Goal: Task Accomplishment & Management: Use online tool/utility

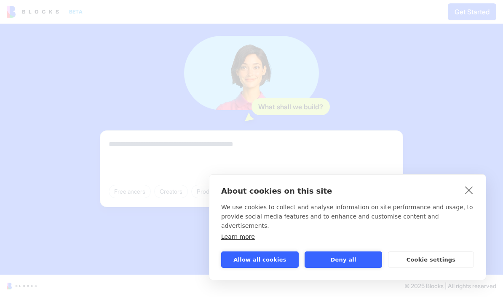
scroll to position [106, 0]
click at [471, 196] on link "close" at bounding box center [469, 189] width 13 height 13
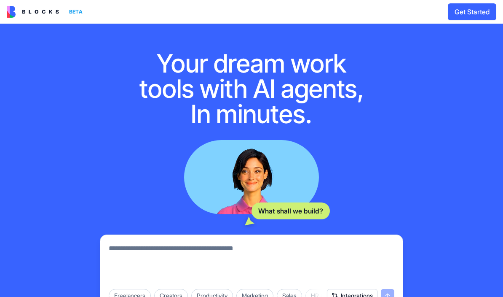
scroll to position [0, 0]
click at [40, 16] on img at bounding box center [33, 12] width 52 height 12
click at [78, 10] on div "BETA" at bounding box center [76, 12] width 20 height 12
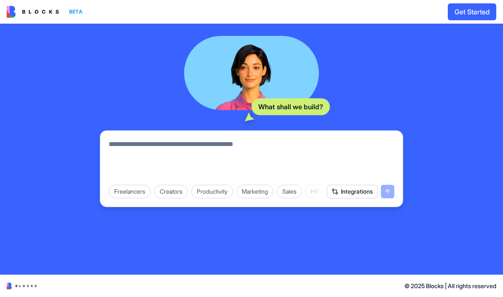
scroll to position [106, 0]
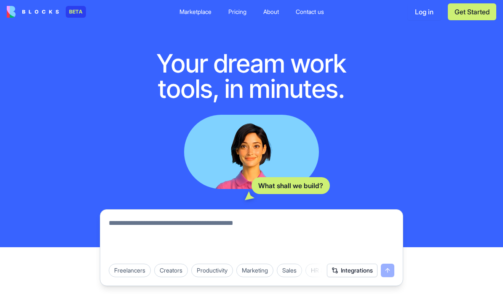
click at [228, 16] on div "Pricing" at bounding box center [237, 12] width 18 height 8
click at [236, 6] on link "Pricing" at bounding box center [238, 11] width 32 height 15
click at [239, 9] on div "Pricing" at bounding box center [237, 12] width 18 height 8
click at [239, 16] on link "Pricing" at bounding box center [238, 11] width 32 height 15
click at [239, 16] on div "Pricing" at bounding box center [237, 12] width 18 height 8
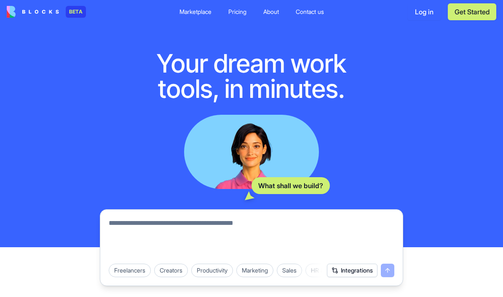
click at [245, 31] on div "Your dream work tools, in minutes. What shall we build? Freelancers Creators Pr…" at bounding box center [251, 162] width 503 height 276
click at [307, 16] on link "Contact us" at bounding box center [310, 11] width 42 height 15
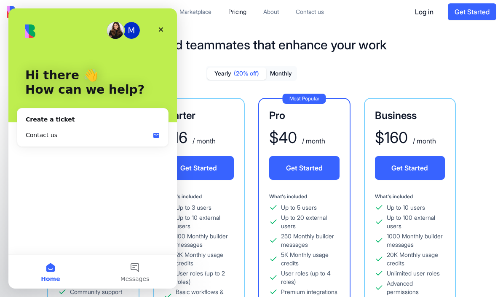
click at [162, 24] on div "Close" at bounding box center [160, 29] width 15 height 15
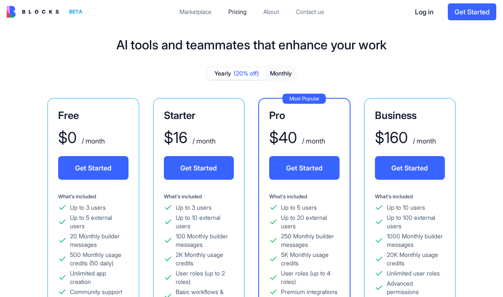
click at [283, 74] on button "Monthly" at bounding box center [280, 73] width 29 height 12
click at [230, 74] on button "Yearly (20% off)" at bounding box center [236, 73] width 59 height 12
click at [468, 208] on div "Free $ 0 / month Get Started What's included Up to 3 users Up to 5 external use…" at bounding box center [251, 279] width 476 height 362
click at [190, 11] on div "Marketplace" at bounding box center [196, 12] width 32 height 8
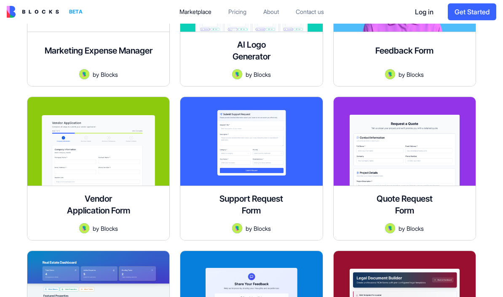
scroll to position [1438, 0]
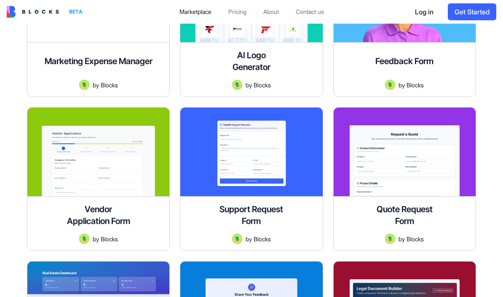
click at [442, 162] on div at bounding box center [405, 151] width 142 height 88
click at [422, 180] on div at bounding box center [405, 151] width 142 height 88
click at [415, 232] on div "Quote Request Form Create quote request forms in minutes. Streamline pricing in…" at bounding box center [405, 223] width 142 height 54
click at [429, 177] on div at bounding box center [405, 151] width 142 height 88
click at [394, 236] on img at bounding box center [390, 238] width 10 height 10
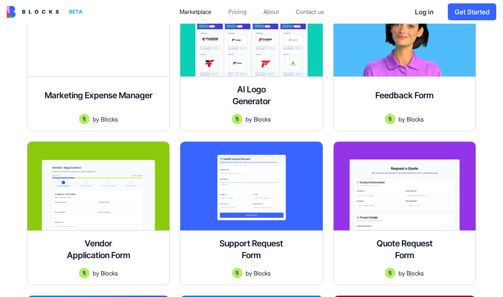
scroll to position [1363, 0]
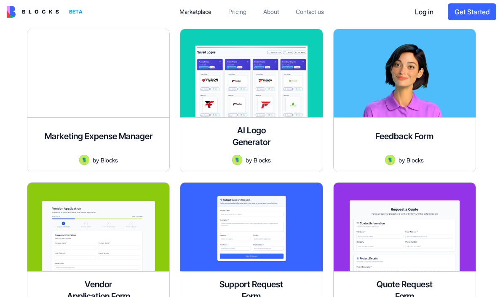
click at [410, 232] on div at bounding box center [405, 226] width 142 height 88
click at [421, 233] on div at bounding box center [405, 226] width 142 height 88
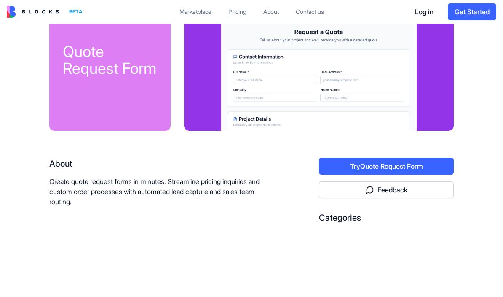
scroll to position [41, 0]
click at [423, 167] on button "Try Quote Request Form" at bounding box center [386, 166] width 135 height 17
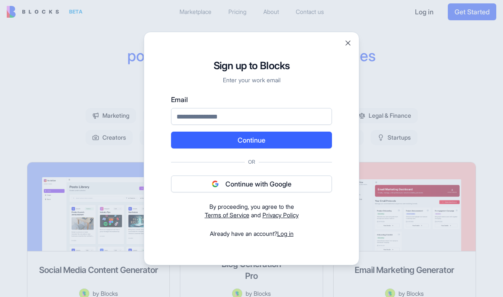
click at [347, 43] on button "Close" at bounding box center [348, 43] width 8 height 8
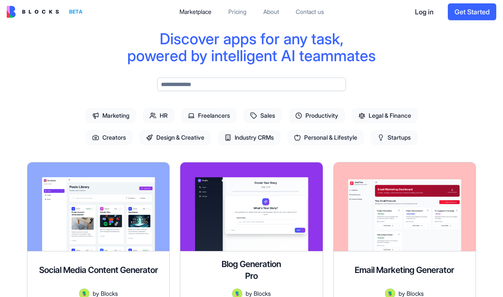
click at [477, 13] on button "Get Started" at bounding box center [472, 11] width 48 height 17
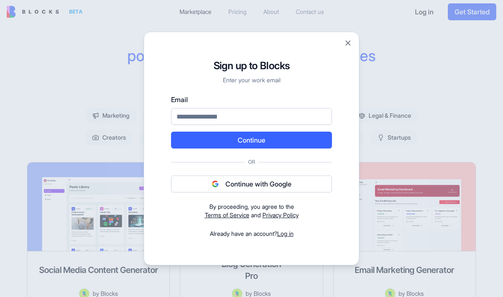
click at [256, 115] on input "Email" at bounding box center [251, 116] width 161 height 17
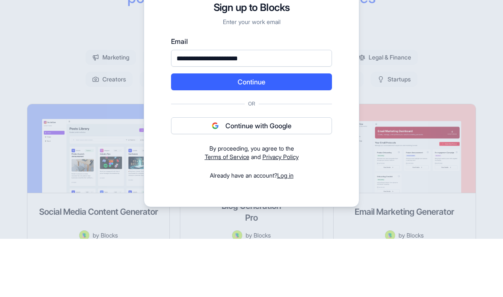
type input "**********"
click at [287, 131] on button "Continue" at bounding box center [251, 139] width 161 height 17
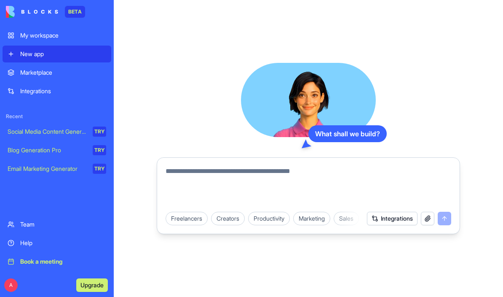
click at [501, 97] on div "What shall we build? Freelancers Creators Productivity Marketing Sales HR & Rec…" at bounding box center [308, 148] width 389 height 297
click at [34, 75] on div "Marketplace" at bounding box center [63, 72] width 86 height 8
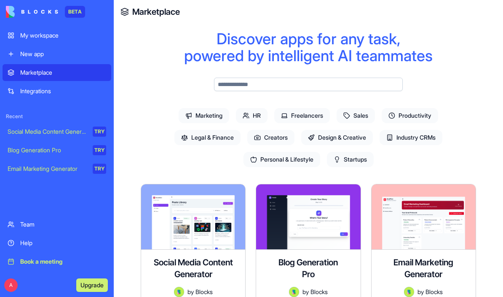
click at [352, 83] on input "text" at bounding box center [308, 84] width 189 height 13
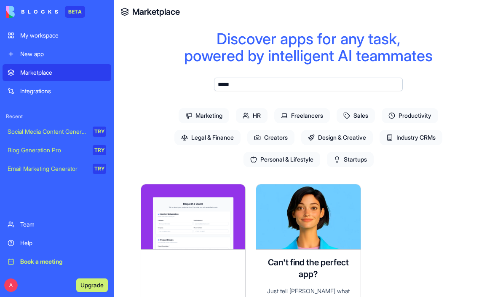
type input "*****"
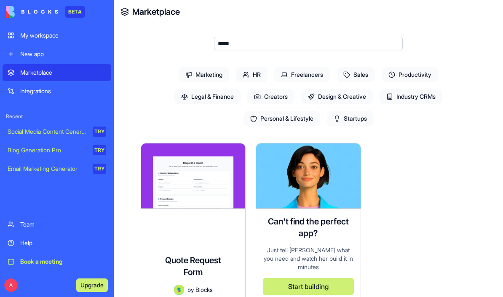
scroll to position [75, 0]
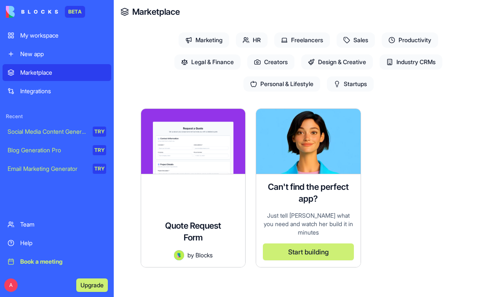
click at [215, 142] on div at bounding box center [193, 141] width 104 height 65
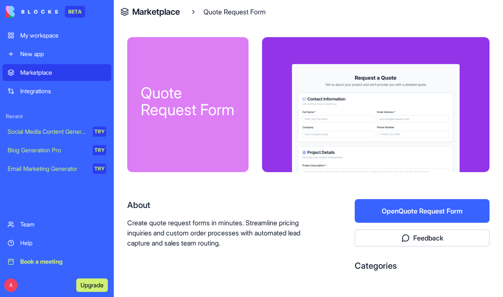
click at [437, 209] on button "Open Quote Request Form" at bounding box center [422, 211] width 135 height 24
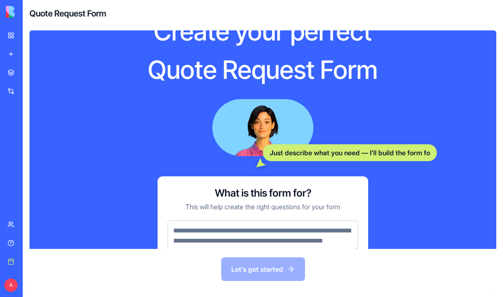
scroll to position [28, 0]
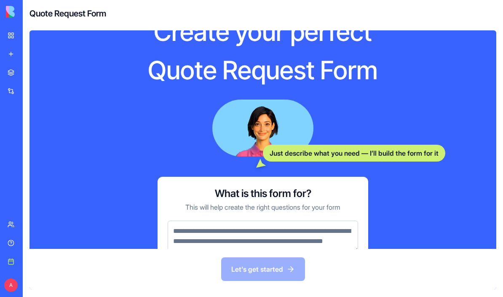
click at [333, 243] on textarea at bounding box center [263, 235] width 190 height 31
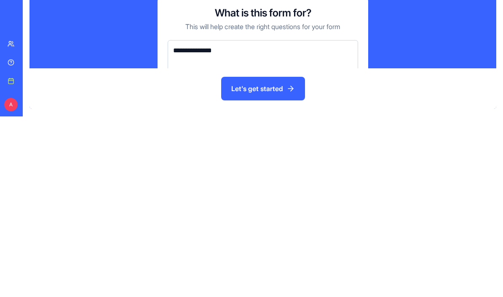
type textarea "**********"
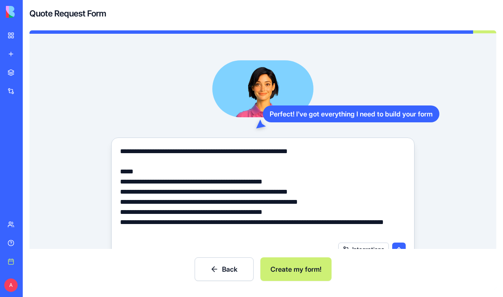
click at [399, 252] on button "submit" at bounding box center [398, 248] width 13 height 13
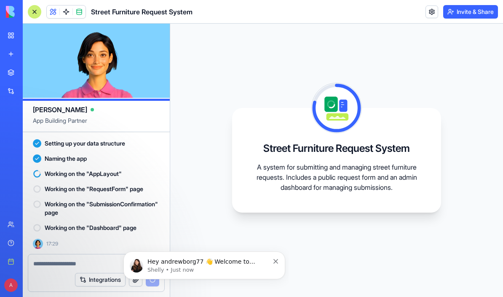
click at [276, 263] on icon "Dismiss notification" at bounding box center [275, 261] width 5 height 5
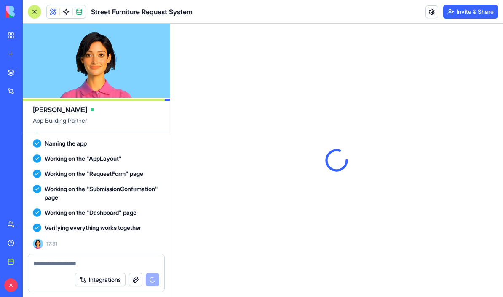
scroll to position [490, 0]
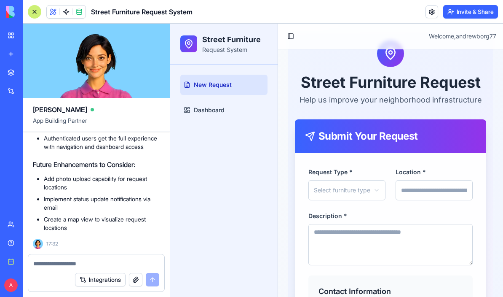
scroll to position [29, 0]
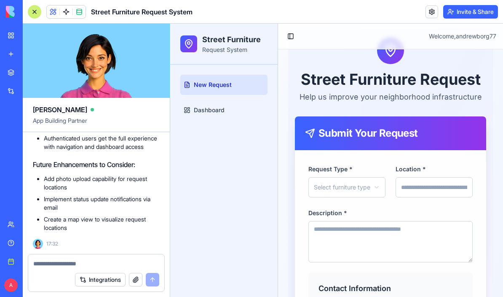
click at [371, 190] on button "Select furniture type" at bounding box center [346, 187] width 77 height 20
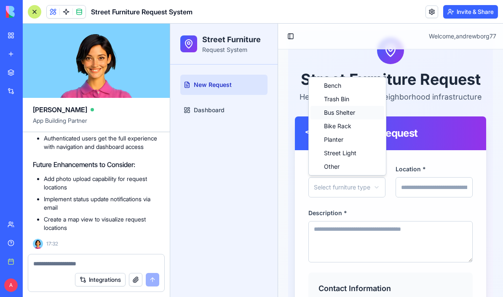
click at [348, 116] on span "Bus Shelter" at bounding box center [339, 112] width 31 height 8
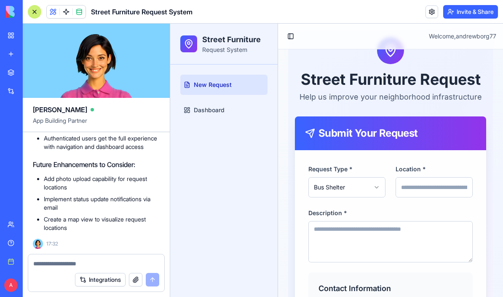
click at [373, 192] on button "Bus Shelter" at bounding box center [346, 187] width 77 height 20
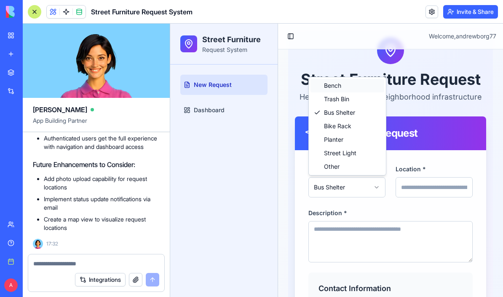
click at [340, 88] on span "Bench" at bounding box center [332, 85] width 17 height 8
select select "*****"
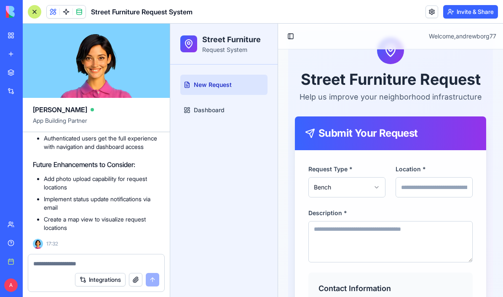
click at [468, 185] on input "Location *" at bounding box center [434, 187] width 77 height 20
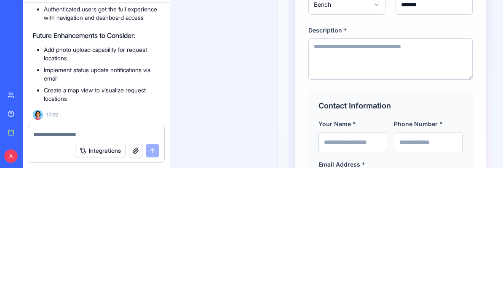
scroll to position [81, 0]
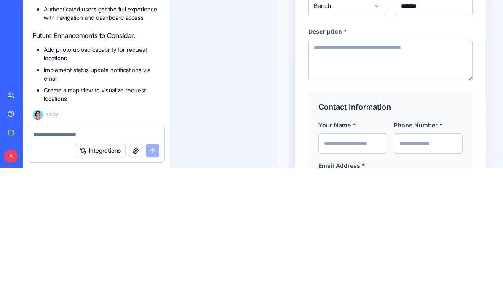
type input "******"
click at [423, 60] on textarea "Description *" at bounding box center [390, 60] width 164 height 41
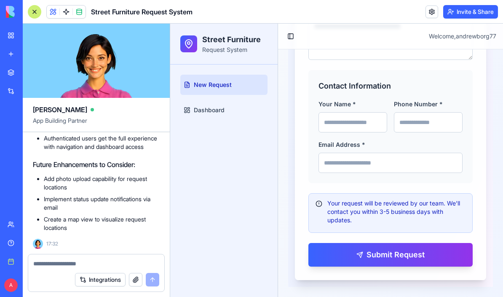
scroll to position [231, 0]
click at [215, 106] on span "Dashboard" at bounding box center [209, 110] width 31 height 8
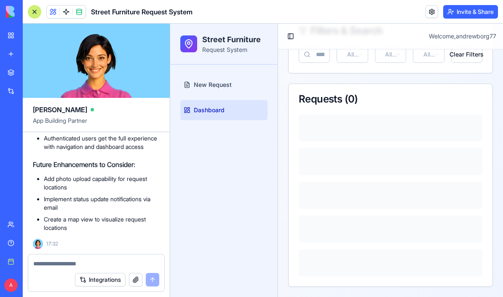
scroll to position [146, 0]
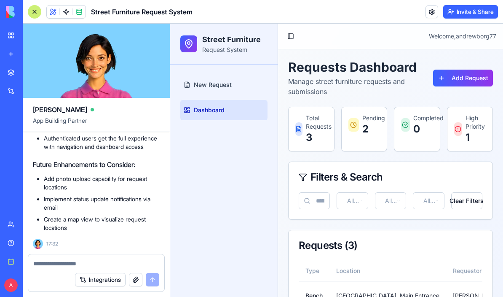
click at [316, 123] on p "Total Requests" at bounding box center [316, 122] width 21 height 17
click at [314, 132] on p "3" at bounding box center [316, 137] width 21 height 13
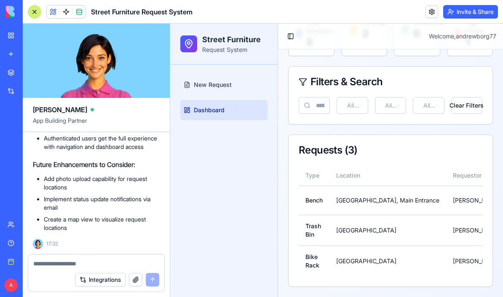
scroll to position [97, 0]
click at [370, 198] on td "Central Park, Main Entrance" at bounding box center [388, 199] width 117 height 29
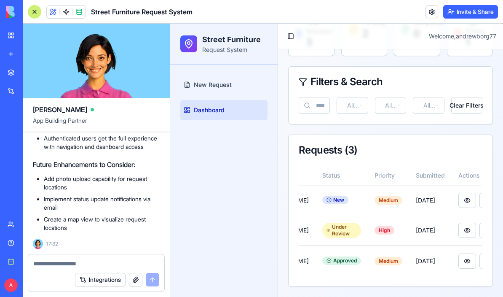
scroll to position [0, 192]
click at [480, 199] on button at bounding box center [489, 200] width 18 height 15
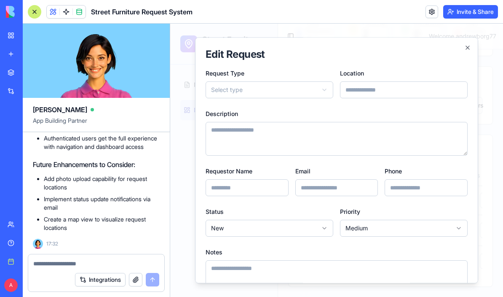
click at [472, 45] on div "**********" at bounding box center [336, 160] width 283 height 246
click at [461, 49] on h2 "Edit Request" at bounding box center [337, 54] width 262 height 13
click at [467, 50] on icon "button" at bounding box center [467, 47] width 7 height 7
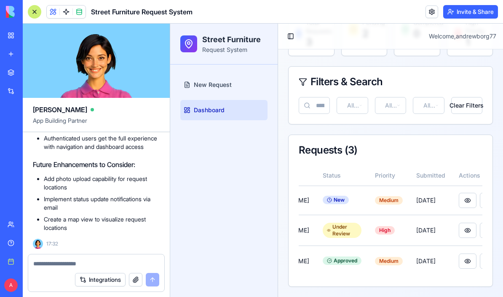
click at [459, 201] on button at bounding box center [468, 200] width 18 height 15
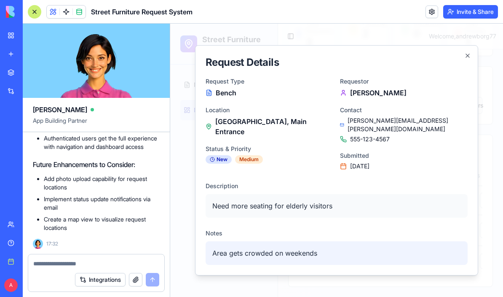
click at [465, 59] on icon "button" at bounding box center [467, 55] width 7 height 7
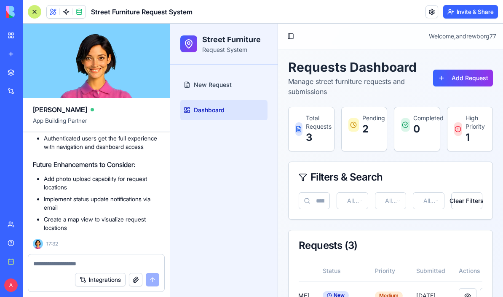
scroll to position [0, 0]
click at [11, 56] on link "New app" at bounding box center [20, 54] width 34 height 17
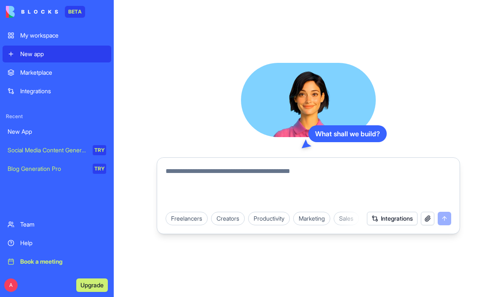
click at [14, 38] on link "My workspace" at bounding box center [57, 35] width 109 height 17
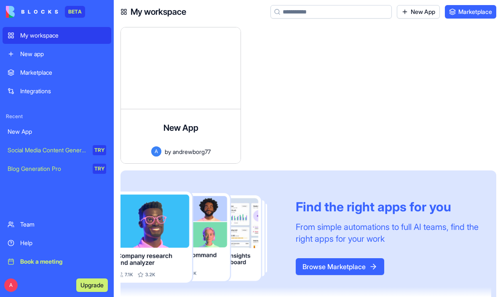
click at [19, 75] on link "Marketplace" at bounding box center [57, 72] width 109 height 17
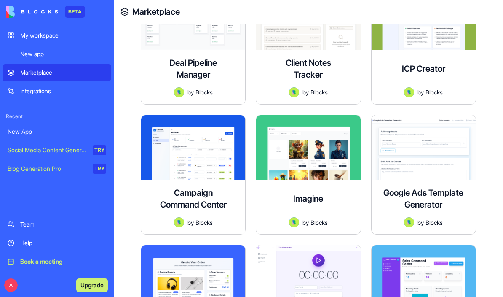
scroll to position [579, 0]
